Goal: Navigation & Orientation: Understand site structure

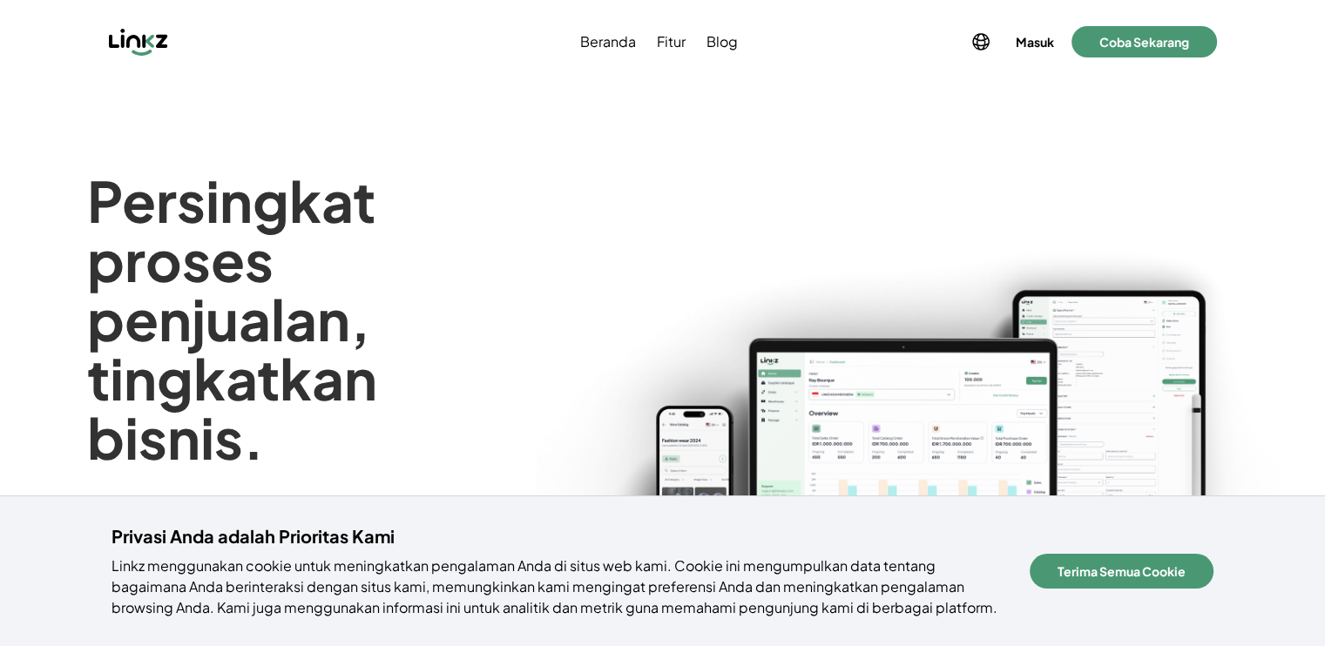
click at [979, 61] on div "Beranda Fitur Blog Masuk Buat Akun Masuk Coba Sekarang" at bounding box center [663, 41] width 1108 height 59
click at [980, 45] on icon at bounding box center [981, 42] width 16 height 16
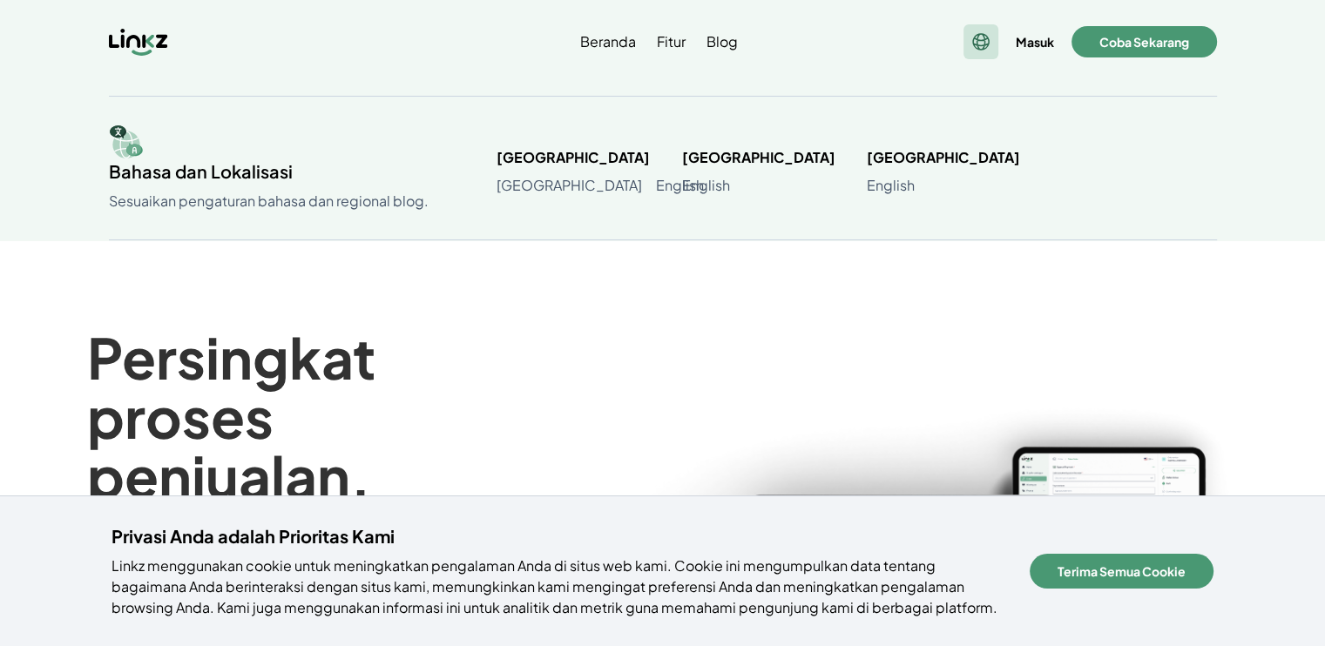
click at [980, 45] on icon at bounding box center [981, 42] width 16 height 16
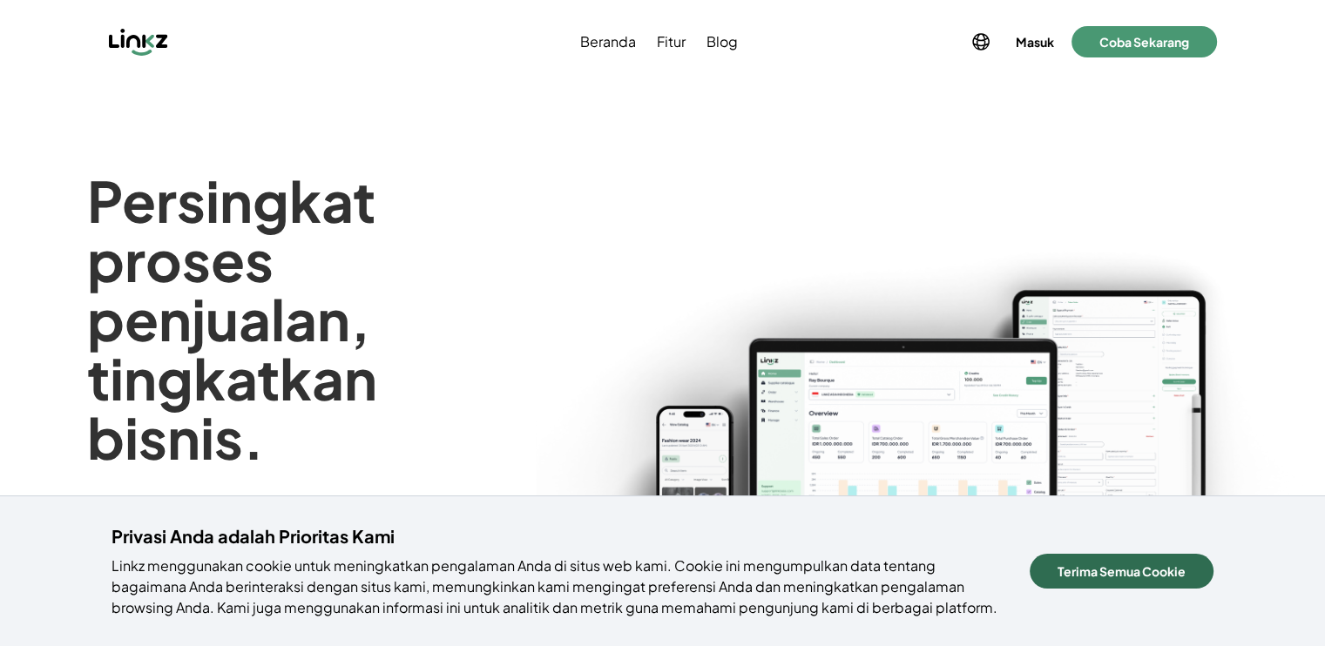
click at [1094, 570] on button "Terima Semua Cookie" at bounding box center [1121, 571] width 184 height 35
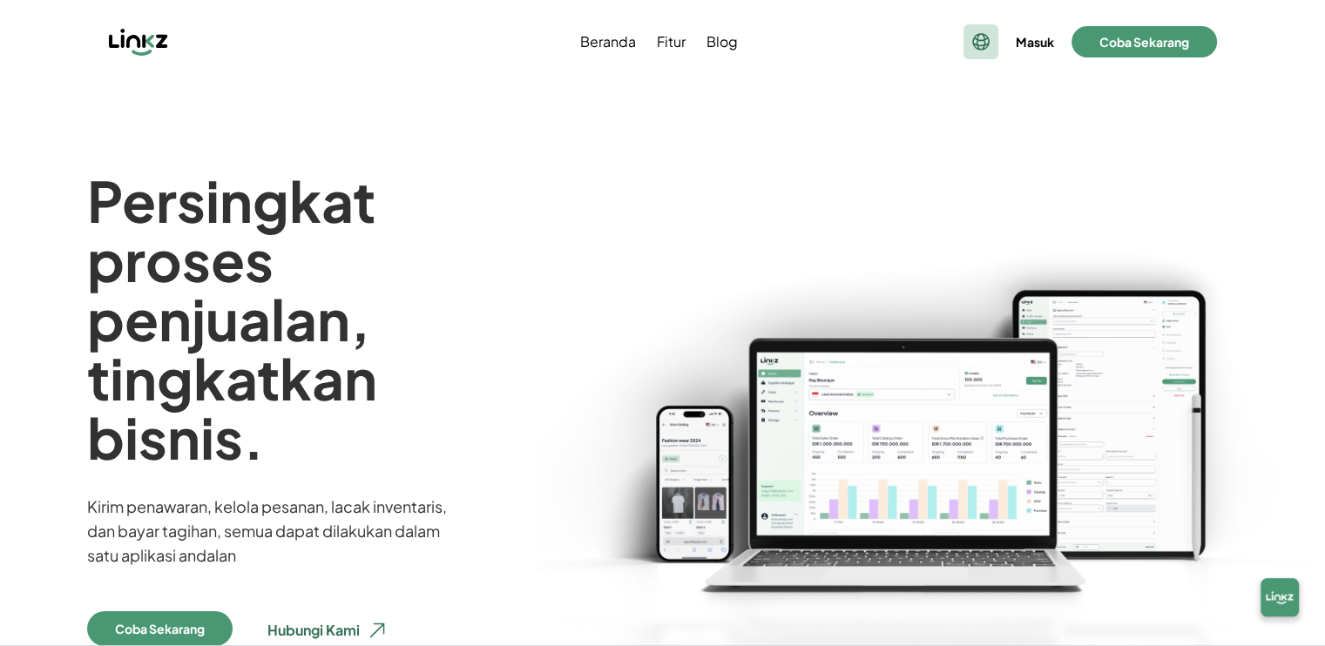
click at [975, 43] on icon at bounding box center [981, 42] width 16 height 16
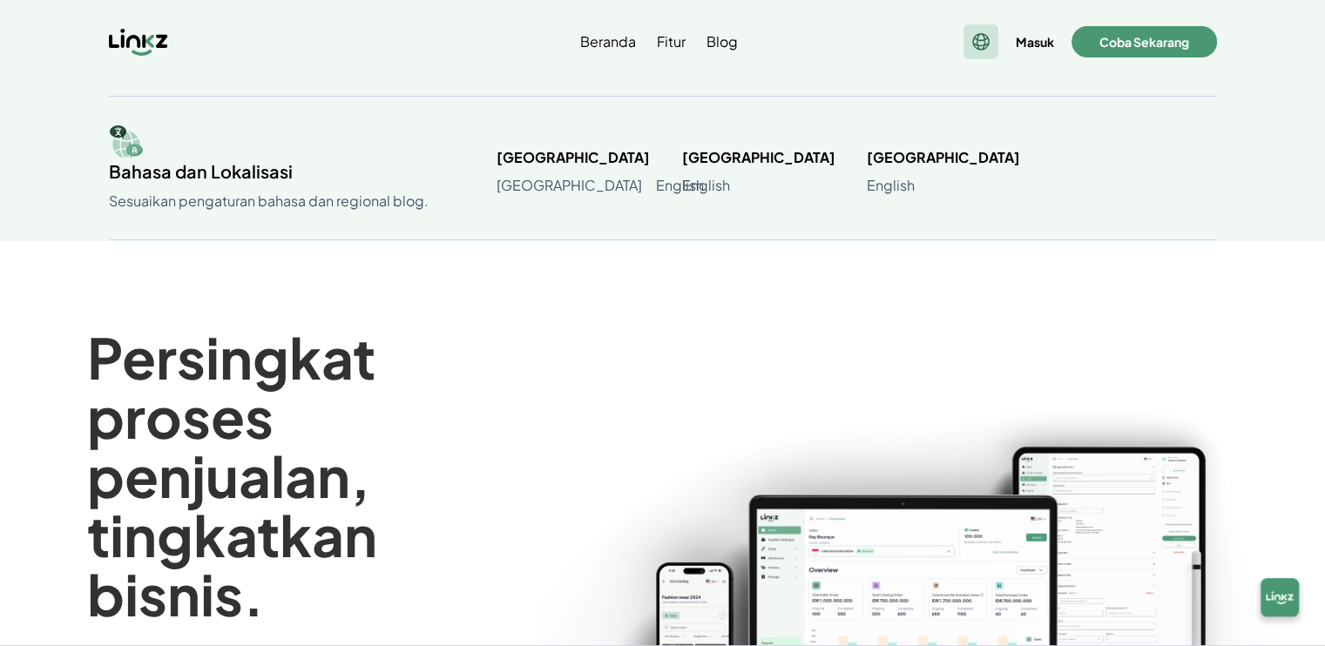
click at [975, 43] on icon at bounding box center [981, 42] width 16 height 16
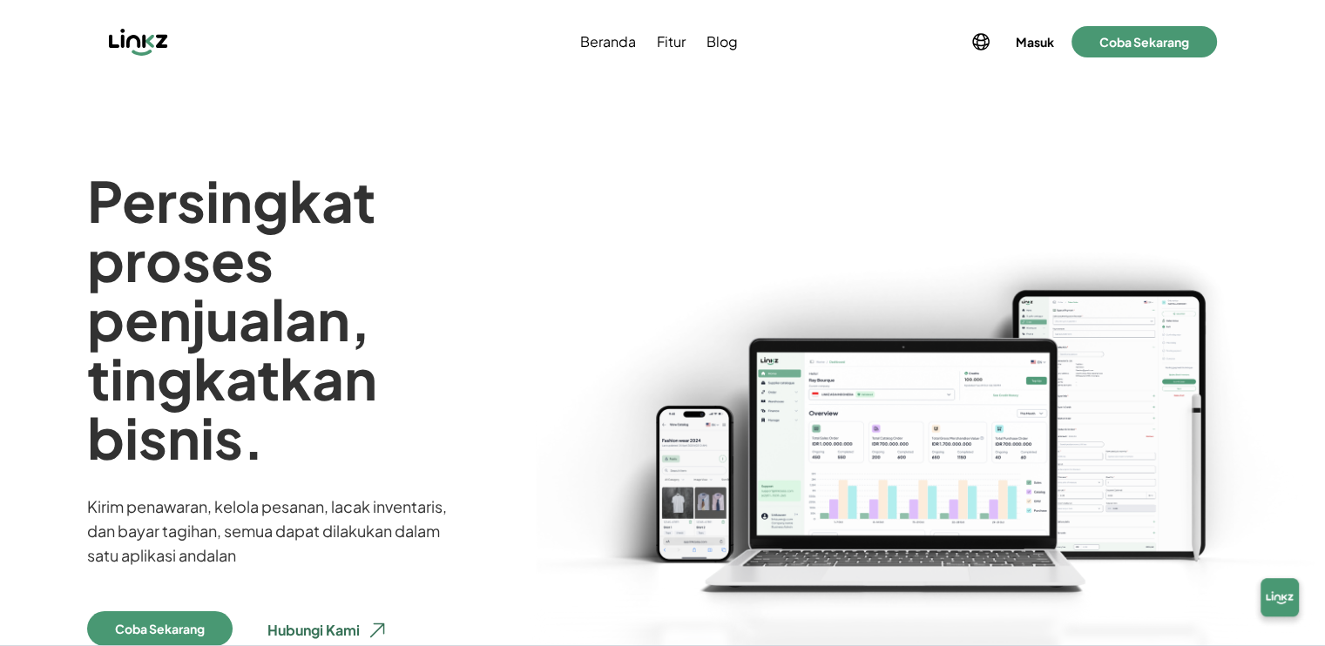
click at [444, 318] on h1 "Persingkat proses penjualan, tingkatkan bisnis." at bounding box center [317, 319] width 460 height 296
click at [965, 41] on div at bounding box center [980, 41] width 35 height 35
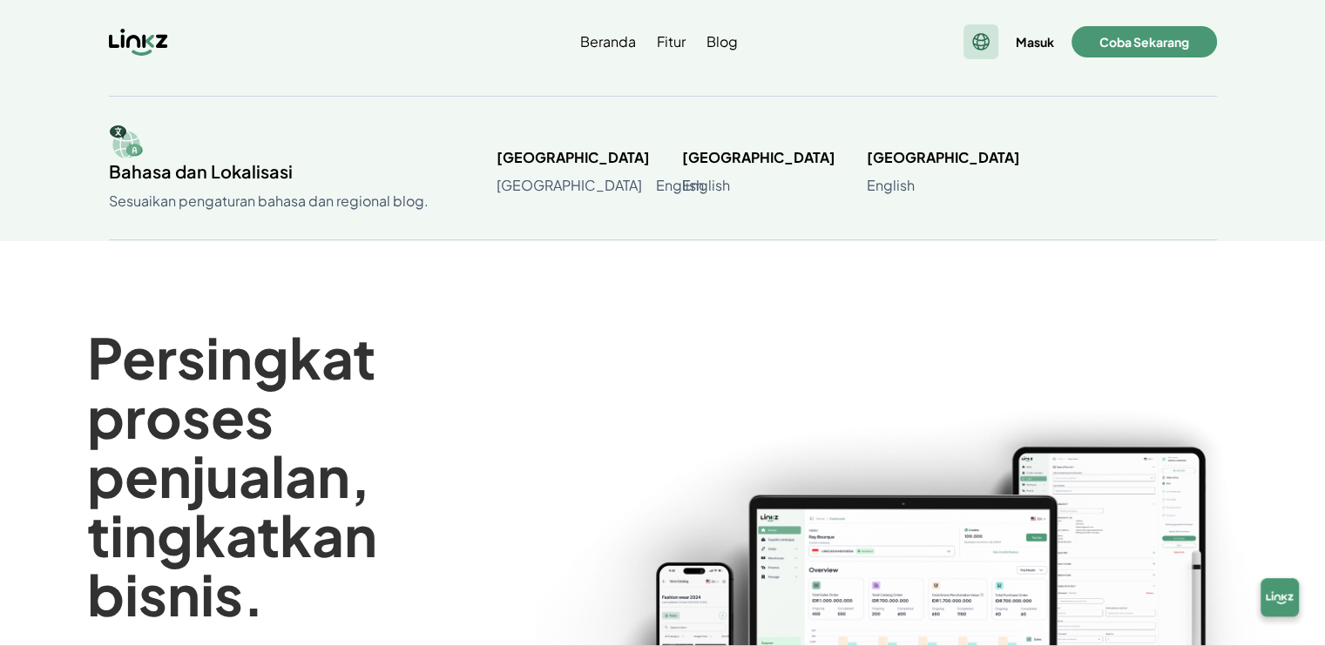
click at [965, 41] on div at bounding box center [980, 41] width 35 height 35
